Goal: Information Seeking & Learning: Find specific fact

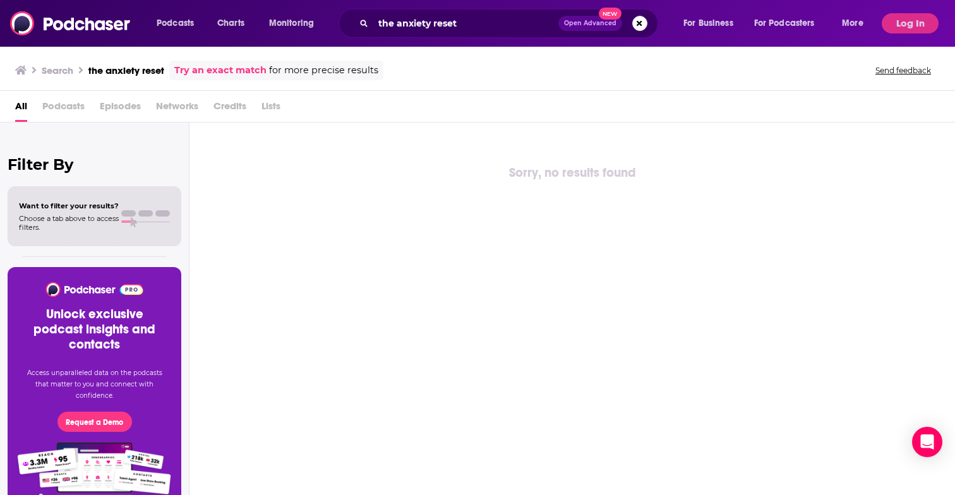
click at [409, 12] on div "the anxiety reset Open Advanced New" at bounding box center [499, 23] width 320 height 29
click at [409, 19] on input "the anxiety reset" at bounding box center [465, 23] width 185 height 20
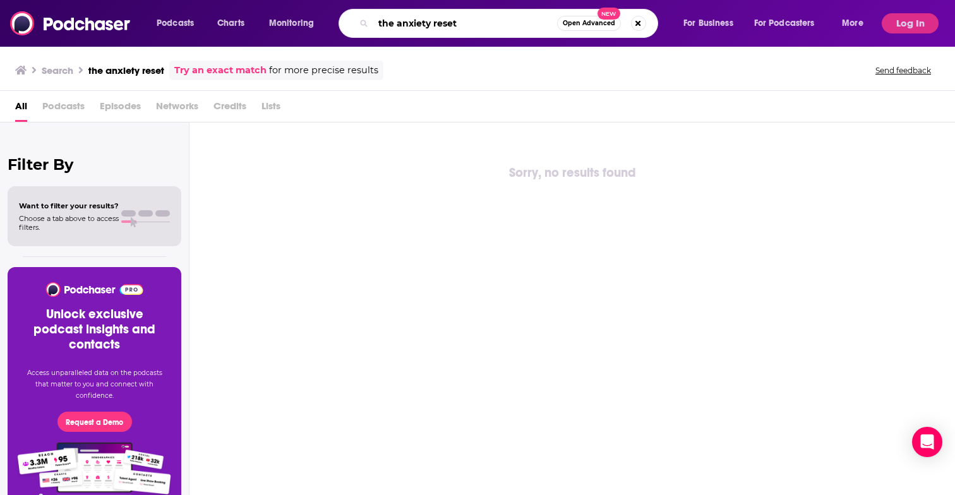
click at [409, 19] on input "the anxiety reset" at bounding box center [465, 23] width 184 height 20
paste input "[URL][DOMAIN_NAME]"
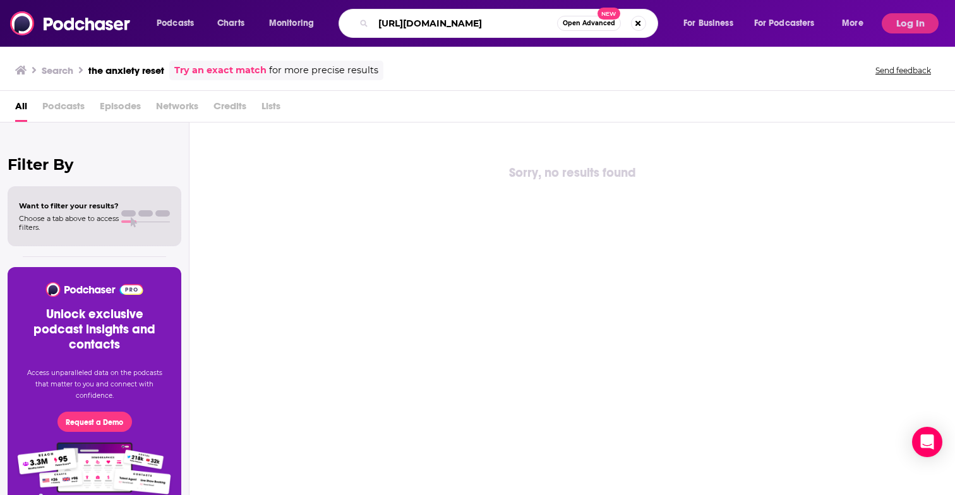
type input "[URL][DOMAIN_NAME]"
